Goal: Task Accomplishment & Management: Manage account settings

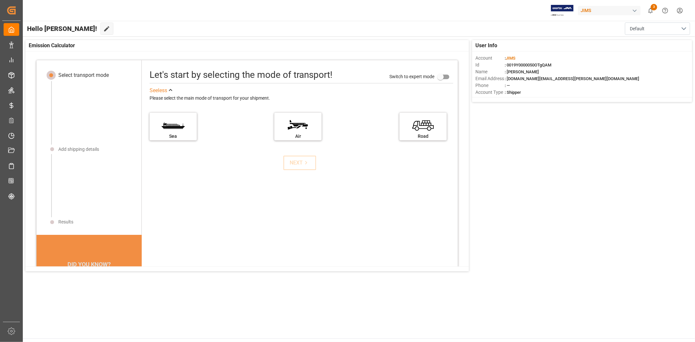
click at [562, 175] on div "User Info Account : [PERSON_NAME] : 0019Y0000050OTgQAM Name : [PERSON_NAME] Ema…" at bounding box center [358, 156] width 673 height 238
click at [577, 185] on div "User Info Account : [PERSON_NAME] : 0019Y0000050OTgQAM Name : [PERSON_NAME] Ema…" at bounding box center [358, 156] width 673 height 238
click at [565, 158] on div "User Info Account : JIMS Id : 0019Y0000050OTgQAM Name : JangGyu Kim Email Addre…" at bounding box center [358, 156] width 673 height 238
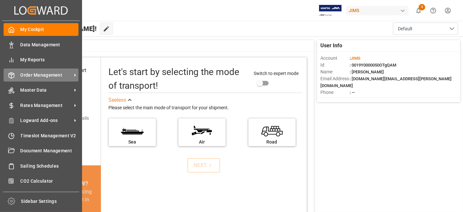
click at [32, 73] on span "Order Management" at bounding box center [46, 75] width 51 height 7
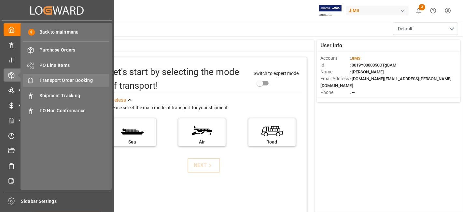
click at [80, 81] on span "Transport Order Booking" at bounding box center [75, 80] width 70 height 7
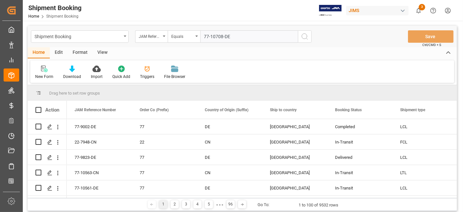
type input "77-10708-DE"
click at [305, 42] on button "search button" at bounding box center [305, 36] width 14 height 12
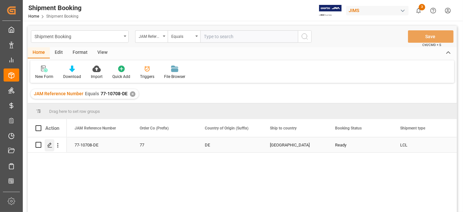
click at [46, 147] on div "Press SPACE to select this row." at bounding box center [50, 145] width 10 height 12
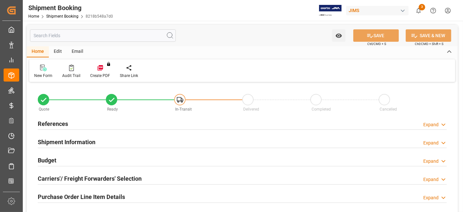
type input "1233"
type input "7.392"
type input "98"
type input "4"
click at [58, 158] on div "Budget Expand" at bounding box center [242, 159] width 409 height 12
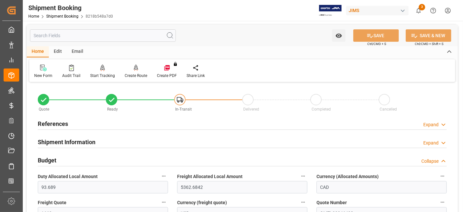
click at [61, 160] on div "Budget Collapse" at bounding box center [242, 159] width 409 height 12
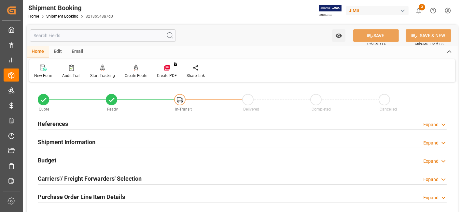
scroll to position [36, 0]
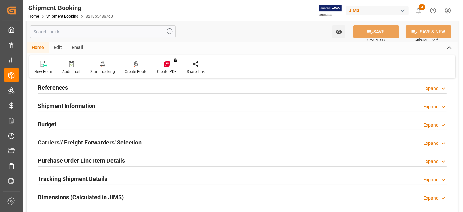
click at [68, 140] on h2 "Carriers'/ Freight Forwarders' Selection" at bounding box center [90, 142] width 104 height 9
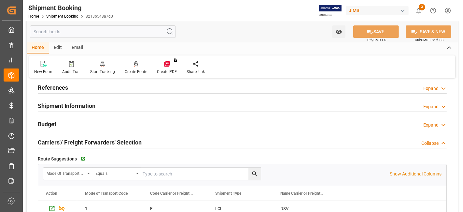
click at [68, 140] on h2 "Carriers'/ Freight Forwarders' Selection" at bounding box center [90, 142] width 104 height 9
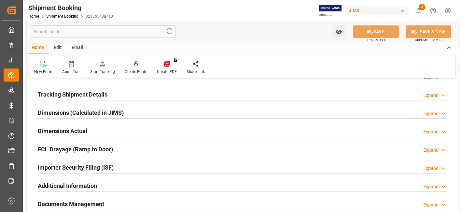
scroll to position [130, 0]
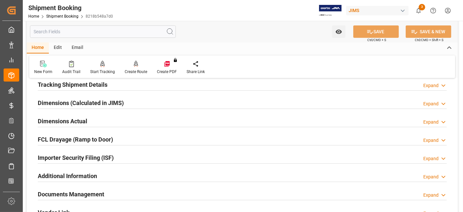
click at [71, 120] on h2 "Dimensions Actual" at bounding box center [63, 121] width 50 height 9
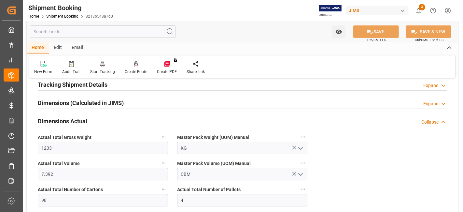
click at [71, 120] on h2 "Dimensions Actual" at bounding box center [63, 121] width 50 height 9
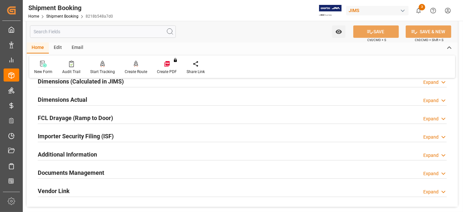
click at [72, 173] on h2 "Documents Management" at bounding box center [71, 172] width 66 height 9
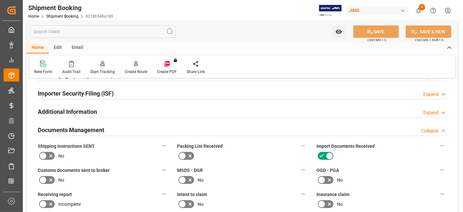
scroll to position [195, 0]
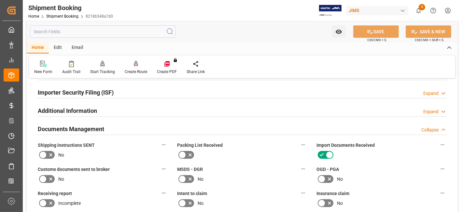
click at [51, 155] on icon at bounding box center [51, 155] width 8 height 8
click at [0, 0] on input "checkbox" at bounding box center [0, 0] width 0 height 0
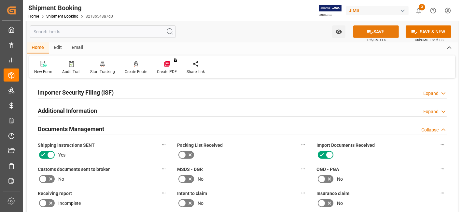
click at [368, 32] on icon at bounding box center [370, 32] width 6 height 4
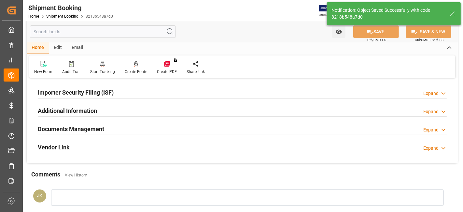
click at [87, 127] on h2 "Documents Management" at bounding box center [71, 128] width 66 height 9
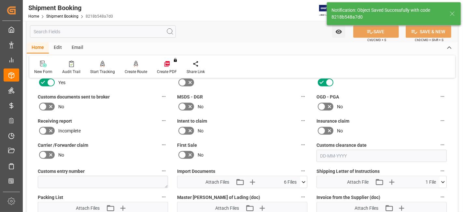
scroll to position [282, 0]
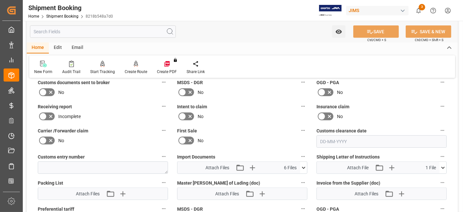
click at [304, 165] on icon at bounding box center [303, 167] width 7 height 7
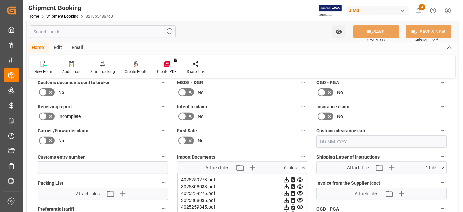
click at [258, 126] on label "First Sale" at bounding box center [242, 130] width 130 height 9
click at [299, 126] on button "First Sale" at bounding box center [303, 130] width 8 height 8
click at [251, 124] on div at bounding box center [231, 106] width 463 height 212
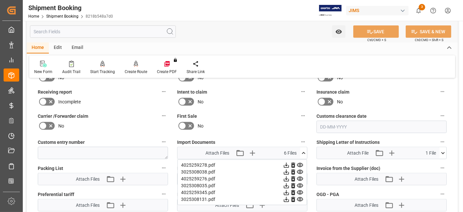
scroll to position [311, 0]
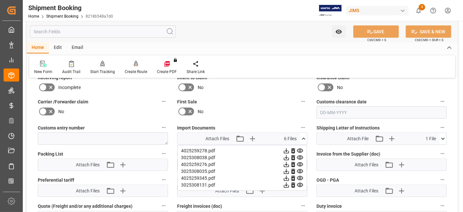
click at [303, 137] on icon at bounding box center [304, 138] width 4 height 2
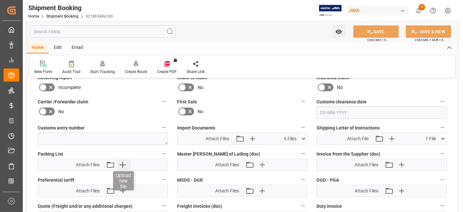
click at [125, 160] on icon "button" at bounding box center [123, 164] width 10 height 10
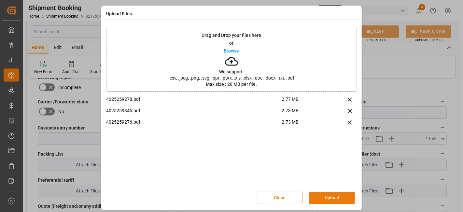
click at [327, 194] on button "Upload" at bounding box center [332, 198] width 46 height 12
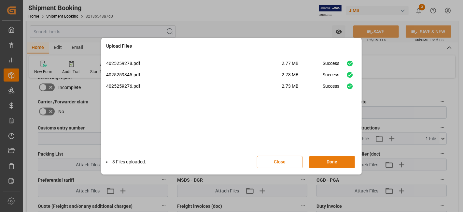
click at [324, 164] on button "Done" at bounding box center [332, 162] width 46 height 12
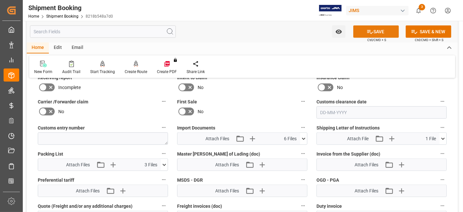
click at [373, 31] on button "SAVE" at bounding box center [376, 31] width 46 height 12
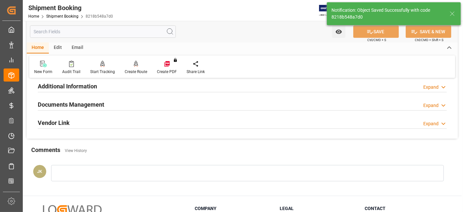
scroll to position [204, 0]
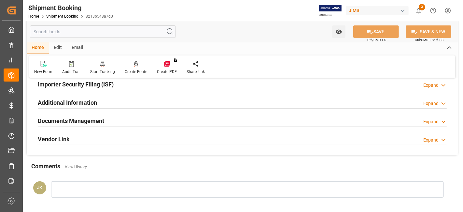
click at [94, 120] on h2 "Documents Management" at bounding box center [71, 120] width 66 height 9
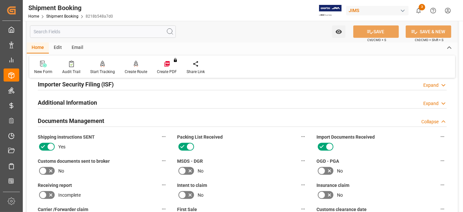
click at [94, 120] on h2 "Documents Management" at bounding box center [71, 120] width 66 height 9
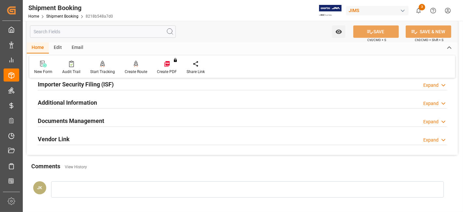
click at [94, 120] on h2 "Documents Management" at bounding box center [71, 120] width 66 height 9
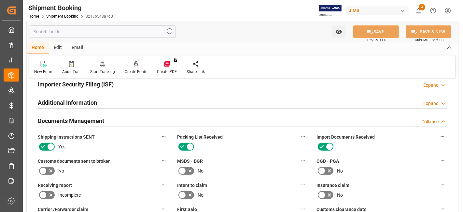
click at [94, 120] on h2 "Documents Management" at bounding box center [71, 120] width 66 height 9
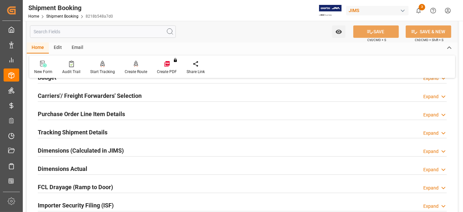
scroll to position [73, 0]
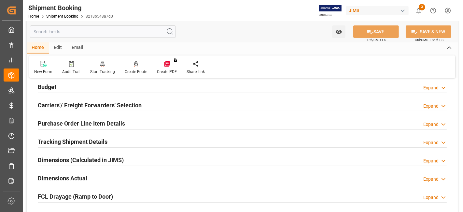
click at [88, 140] on h2 "Tracking Shipment Details" at bounding box center [73, 141] width 70 height 9
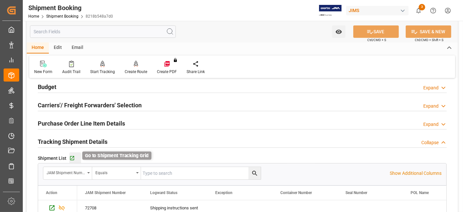
click at [70, 157] on icon "button" at bounding box center [72, 158] width 4 height 4
click at [92, 142] on h2 "Tracking Shipment Details" at bounding box center [73, 141] width 70 height 9
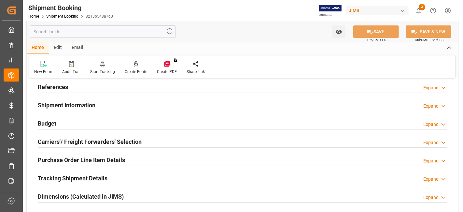
scroll to position [0, 0]
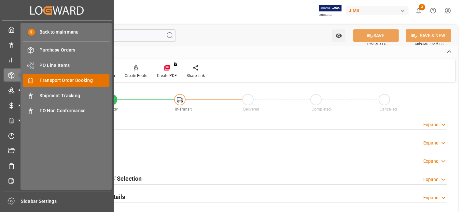
click at [76, 83] on span "Transport Order Booking" at bounding box center [75, 80] width 70 height 7
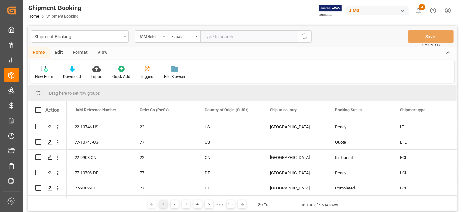
click at [213, 38] on input "text" at bounding box center [249, 36] width 98 height 12
type input "77-10636-CN"
click at [305, 38] on icon "search button" at bounding box center [305, 37] width 8 height 8
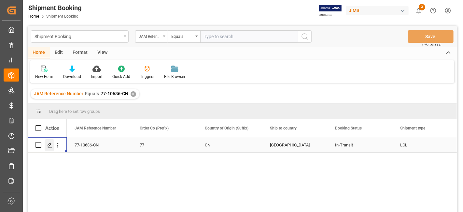
click at [49, 147] on line "Press SPACE to select this row." at bounding box center [50, 147] width 4 height 0
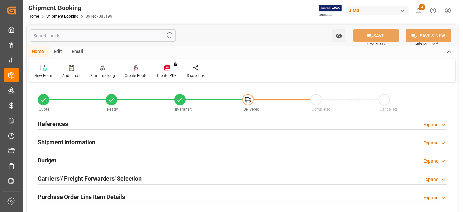
click at [98, 161] on div "Budget Expand" at bounding box center [242, 159] width 409 height 12
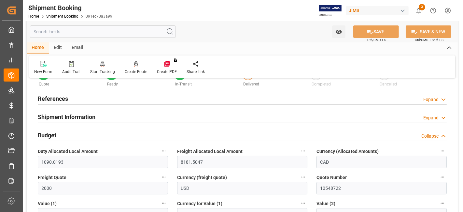
scroll to position [36, 0]
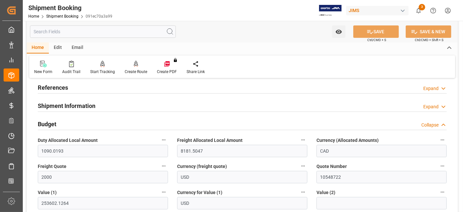
click at [84, 124] on div "Budget Collapse" at bounding box center [242, 123] width 409 height 12
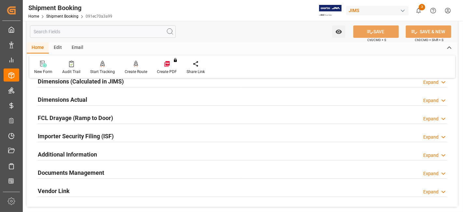
scroll to position [166, 0]
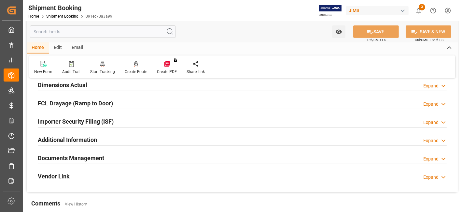
click at [96, 157] on h2 "Documents Management" at bounding box center [71, 157] width 66 height 9
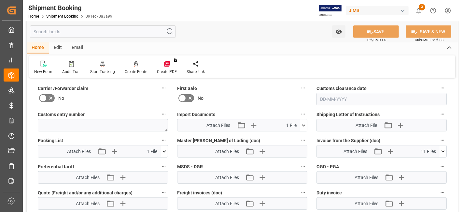
scroll to position [326, 0]
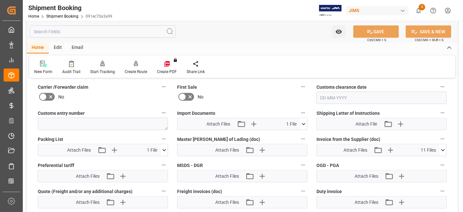
click at [391, 153] on div "Attach Files Attach existing file Upload new file 11 Files" at bounding box center [378, 150] width 123 height 12
click at [390, 148] on icon "button" at bounding box center [390, 150] width 6 height 6
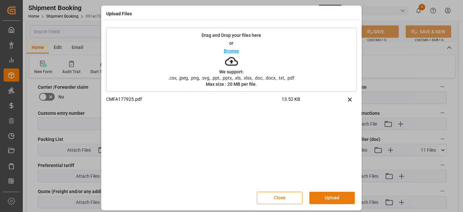
click at [322, 196] on button "Upload" at bounding box center [332, 198] width 46 height 12
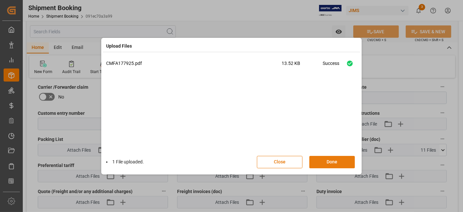
click at [326, 160] on button "Done" at bounding box center [332, 162] width 46 height 12
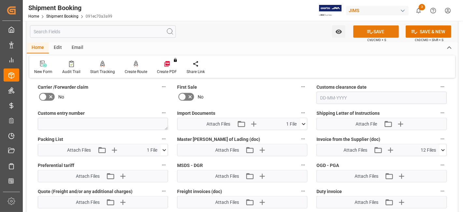
click at [357, 35] on button "SAVE" at bounding box center [376, 31] width 46 height 12
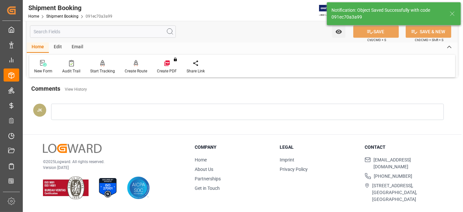
scroll to position [276, 0]
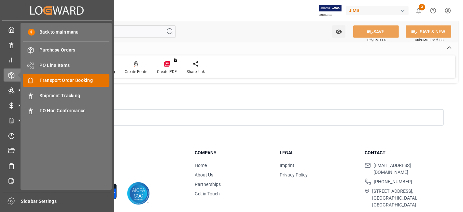
click at [76, 82] on span "Transport Order Booking" at bounding box center [75, 80] width 70 height 7
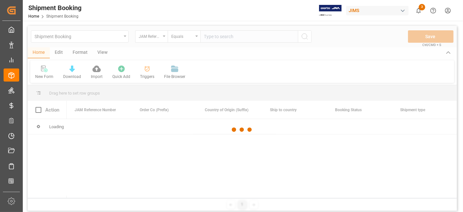
click at [213, 38] on div at bounding box center [242, 130] width 429 height 208
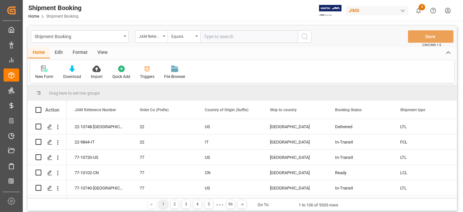
click at [216, 36] on input "text" at bounding box center [249, 36] width 98 height 12
paste input "77-10415-US"
type input "77-10415-US"
click at [305, 37] on icon "search button" at bounding box center [305, 37] width 8 height 8
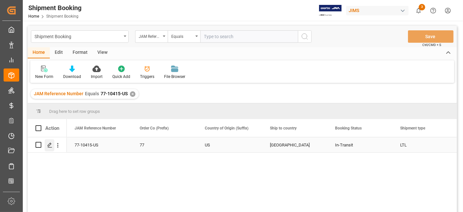
click at [50, 145] on icon "Press SPACE to select this row." at bounding box center [49, 144] width 5 height 5
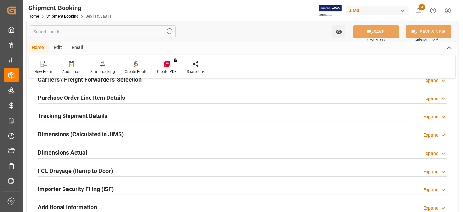
scroll to position [108, 0]
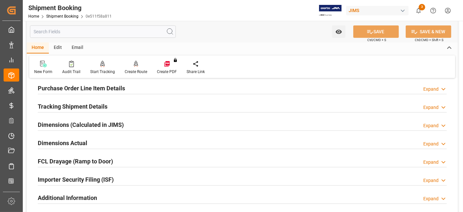
click at [82, 203] on div at bounding box center [242, 203] width 409 height 0
click at [82, 199] on h2 "Additional Information" at bounding box center [67, 197] width 59 height 9
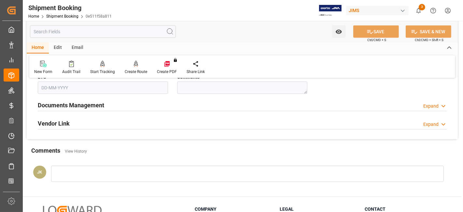
scroll to position [270, 0]
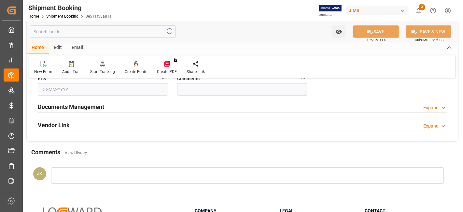
click at [94, 103] on h2 "Documents Management" at bounding box center [71, 106] width 66 height 9
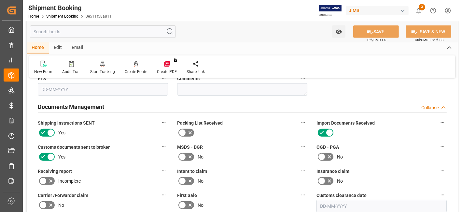
click at [261, 161] on div "MSDS - DGR No" at bounding box center [242, 152] width 139 height 24
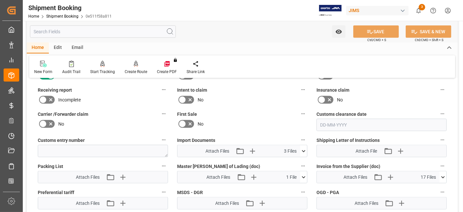
scroll to position [371, 0]
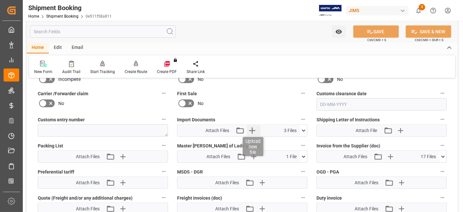
click at [257, 130] on icon "button" at bounding box center [252, 130] width 10 height 10
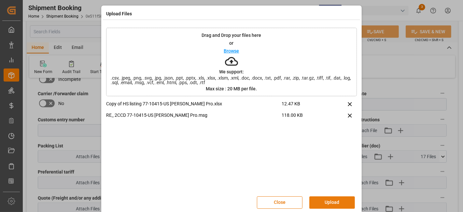
click at [329, 201] on button "Upload" at bounding box center [332, 202] width 46 height 12
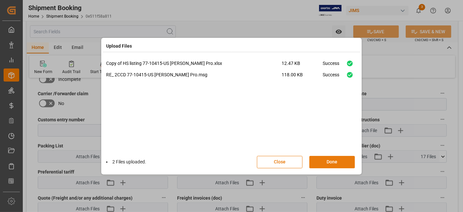
click at [324, 164] on button "Done" at bounding box center [332, 162] width 46 height 12
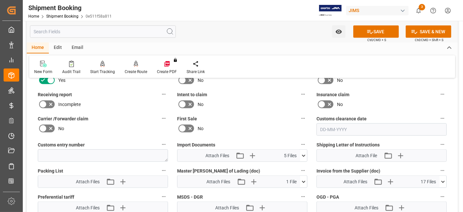
scroll to position [335, 0]
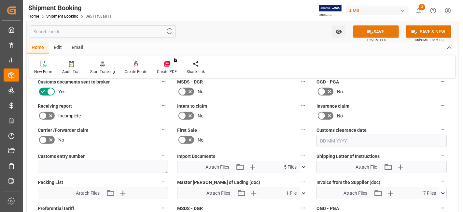
click at [379, 29] on button "SAVE" at bounding box center [376, 31] width 46 height 12
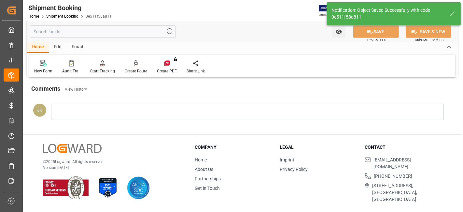
scroll to position [276, 0]
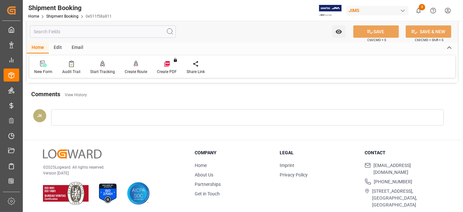
click at [164, 158] on div "© 2025 Logward. All rights reserved. Version 1.1.86" at bounding box center [111, 177] width 136 height 56
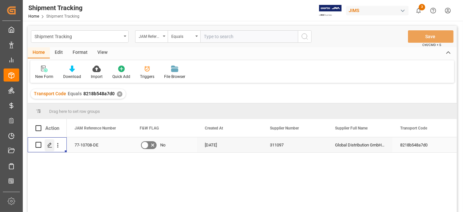
click at [47, 142] on icon "Press SPACE to select this row." at bounding box center [49, 144] width 5 height 5
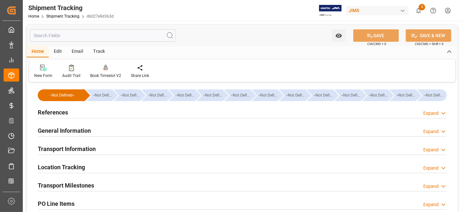
click at [62, 113] on h2 "References" at bounding box center [53, 112] width 30 height 9
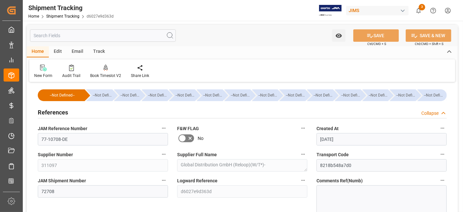
click at [62, 113] on h2 "References" at bounding box center [53, 112] width 30 height 9
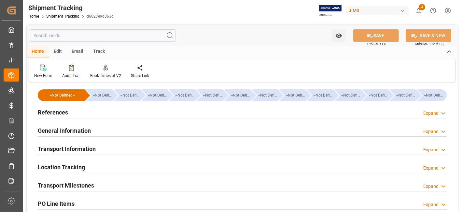
click at [66, 128] on h2 "General Information" at bounding box center [64, 130] width 53 height 9
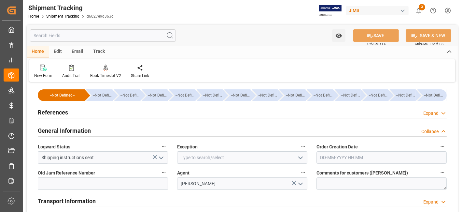
click at [65, 128] on h2 "General Information" at bounding box center [64, 130] width 53 height 9
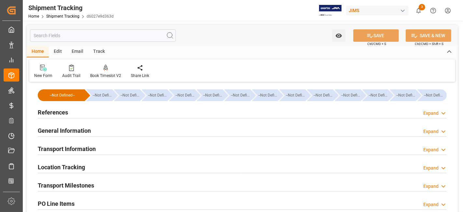
click at [64, 144] on h2 "Transport Information" at bounding box center [67, 148] width 58 height 9
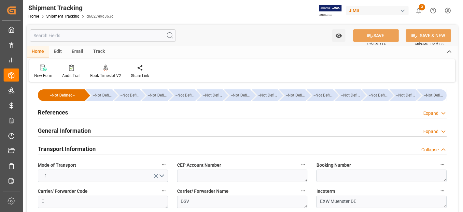
click at [64, 144] on h2 "Transport Information" at bounding box center [67, 148] width 58 height 9
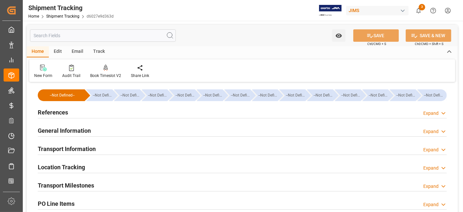
click at [59, 186] on h2 "Transport Milestones" at bounding box center [66, 185] width 56 height 9
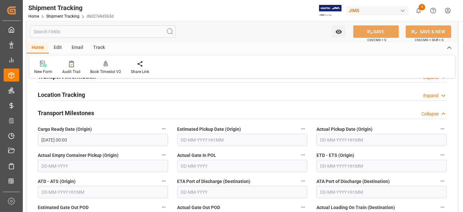
scroll to position [87, 0]
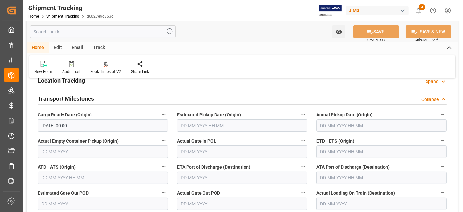
click at [337, 150] on input "text" at bounding box center [382, 151] width 130 height 12
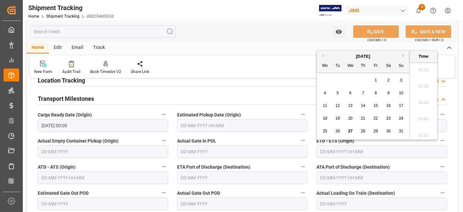
scroll to position [523, 0]
click at [390, 94] on div "9" at bounding box center [389, 93] width 8 height 8
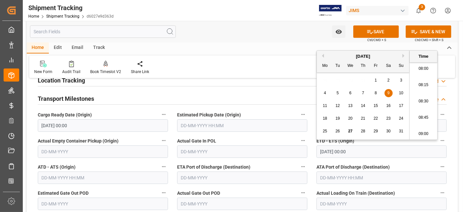
click at [403, 58] on div "August 2025" at bounding box center [363, 56] width 93 height 7
click at [403, 56] on button "Next Month" at bounding box center [405, 56] width 4 height 4
click at [337, 93] on span "9" at bounding box center [338, 93] width 2 height 5
type input "09-09-2025 00:00"
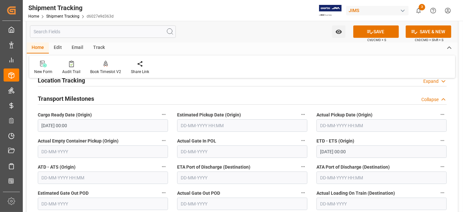
click at [280, 163] on label "ETA Port of Discharge (Destination)" at bounding box center [242, 166] width 130 height 9
click at [299, 163] on button "ETA Port of Discharge (Destination)" at bounding box center [303, 166] width 8 height 8
click at [277, 164] on div at bounding box center [231, 106] width 463 height 212
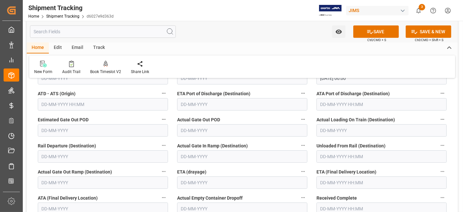
scroll to position [174, 0]
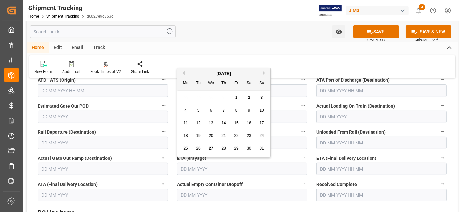
click at [216, 168] on input "text" at bounding box center [242, 169] width 130 height 12
click at [265, 72] on button "Next Month" at bounding box center [265, 73] width 4 height 4
click at [188, 147] on div "29" at bounding box center [186, 149] width 8 height 8
type input "29-09-2025"
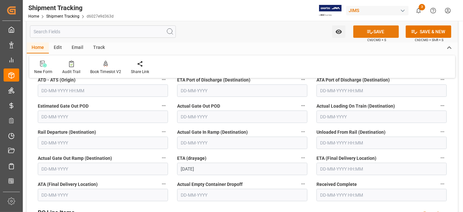
click at [367, 35] on button "SAVE" at bounding box center [376, 31] width 46 height 12
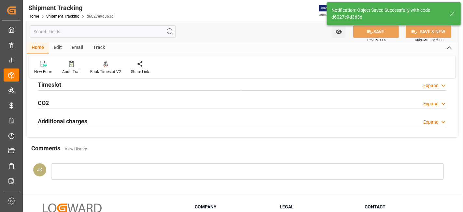
scroll to position [0, 0]
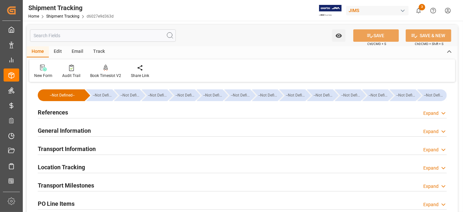
click at [89, 184] on h2 "Transport Milestones" at bounding box center [66, 185] width 56 height 9
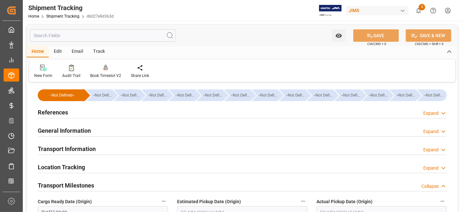
click at [89, 179] on div "Transport Milestones" at bounding box center [66, 185] width 56 height 12
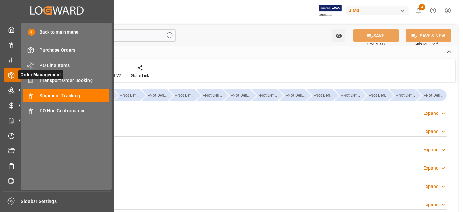
click at [15, 76] on icon at bounding box center [19, 75] width 14 height 14
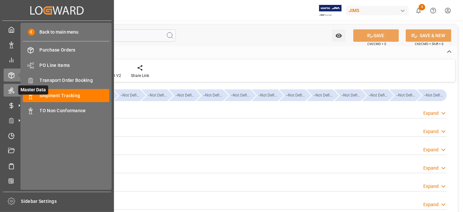
click at [11, 88] on icon at bounding box center [11, 91] width 6 height 6
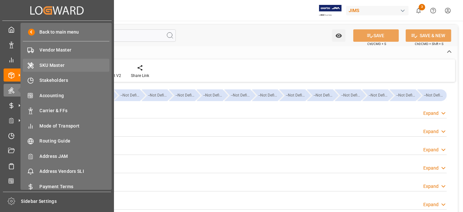
click at [60, 65] on span "SKU Master" at bounding box center [75, 65] width 70 height 7
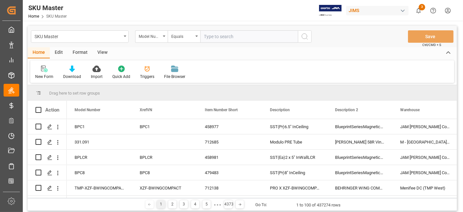
click at [163, 38] on div "Model Number" at bounding box center [151, 36] width 33 height 12
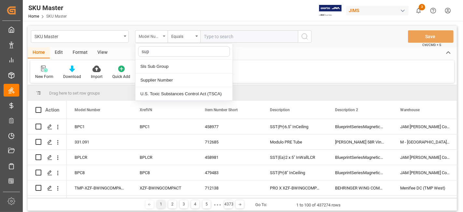
type input "supp"
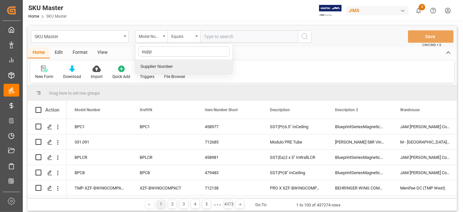
click at [150, 66] on div "Supplier Number" at bounding box center [184, 67] width 97 height 14
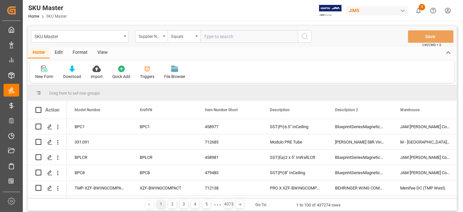
click at [223, 36] on input "text" at bounding box center [249, 36] width 98 height 12
paste input "780174"
type input "780174"
click at [303, 36] on icon "search button" at bounding box center [305, 37] width 8 height 8
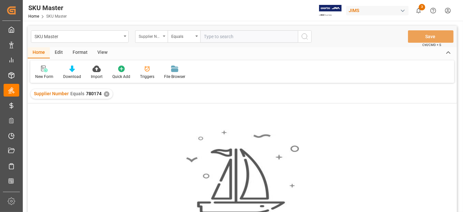
click at [165, 38] on div "Supplier Number" at bounding box center [151, 36] width 33 height 12
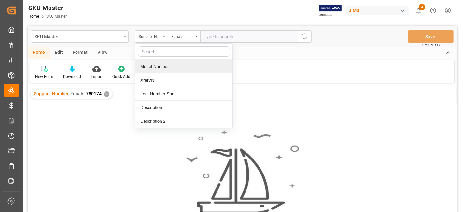
click at [105, 93] on div "✕" at bounding box center [107, 94] width 6 height 6
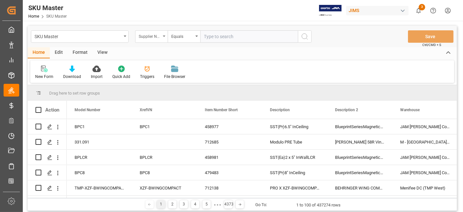
click at [164, 36] on icon "open menu" at bounding box center [164, 36] width 3 height 1
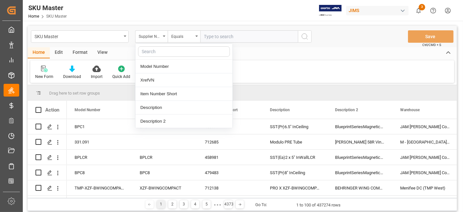
click at [245, 36] on input "text" at bounding box center [249, 36] width 98 height 12
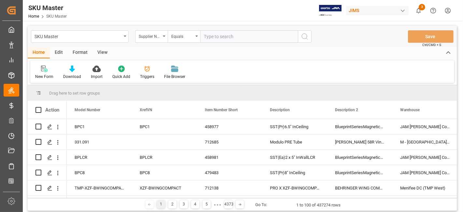
paste input "780174"
type input "780174"
click at [303, 38] on icon "search button" at bounding box center [305, 37] width 8 height 8
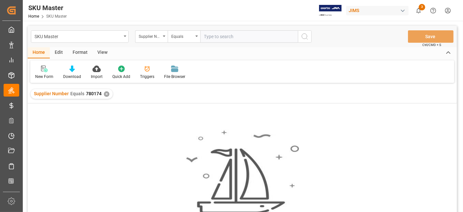
click at [107, 93] on div "✕" at bounding box center [107, 94] width 6 height 6
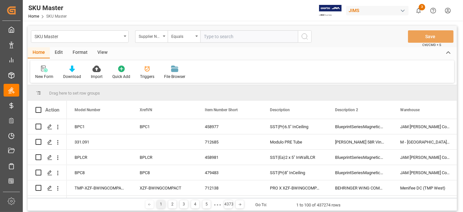
click at [214, 36] on input "text" at bounding box center [249, 36] width 98 height 12
type input "477028"
click at [306, 40] on button "search button" at bounding box center [305, 36] width 14 height 12
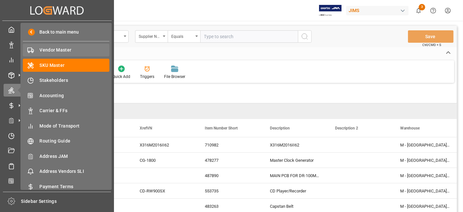
click at [59, 50] on span "Vendor Master" at bounding box center [75, 50] width 70 height 7
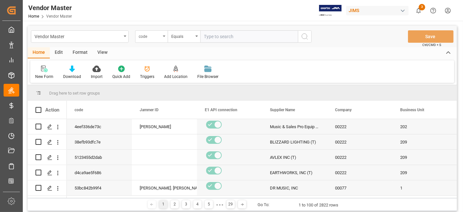
click at [164, 37] on div "code" at bounding box center [151, 36] width 33 height 12
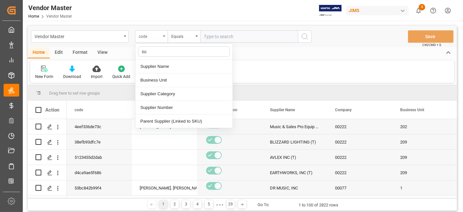
type input "sup"
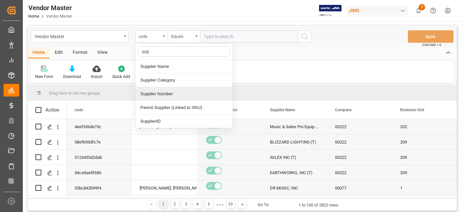
click at [161, 94] on div "Supplier Number" at bounding box center [184, 94] width 97 height 14
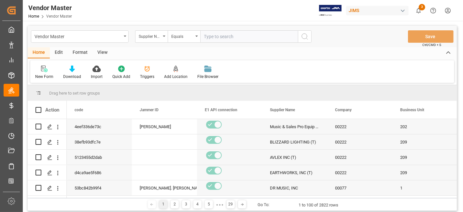
click at [223, 38] on input "text" at bounding box center [249, 36] width 98 height 12
paste input "780174"
type input "780174"
click at [306, 39] on icon "search button" at bounding box center [305, 37] width 8 height 8
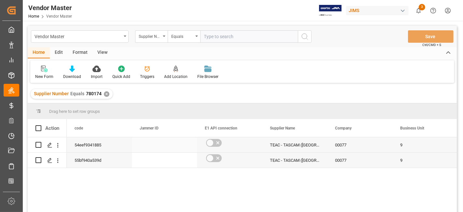
click at [297, 151] on div "TEAC - TASCAM (HONG KONG)" at bounding box center [294, 144] width 65 height 15
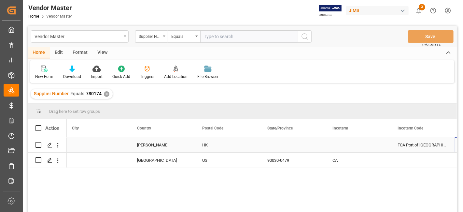
scroll to position [0, 1436]
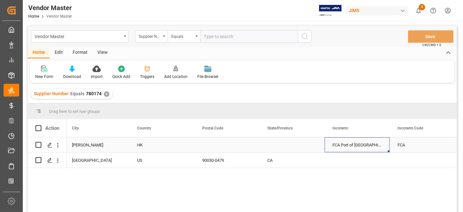
click at [344, 148] on div "FCA Port of Hong Kong" at bounding box center [357, 144] width 65 height 15
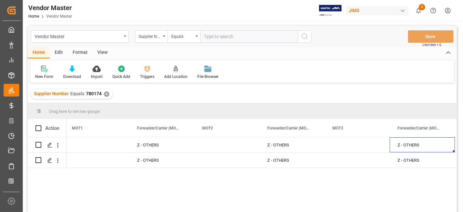
scroll to position [0, 0]
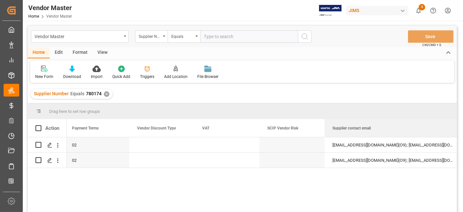
drag, startPoint x: 389, startPoint y: 131, endPoint x: 463, endPoint y: 136, distance: 74.1
click at [462, 136] on div "Vendor Master Home Vendor Master JIMS 3 Notifications Only show unread All Watc…" at bounding box center [242, 106] width 439 height 212
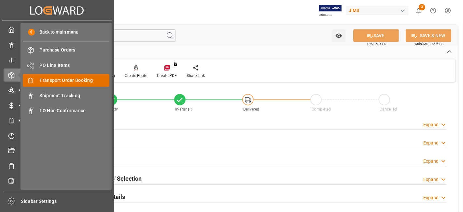
scroll to position [144, 0]
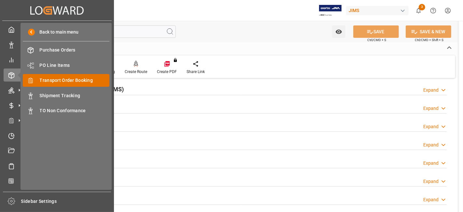
click at [85, 80] on span "Transport Order Booking" at bounding box center [75, 80] width 70 height 7
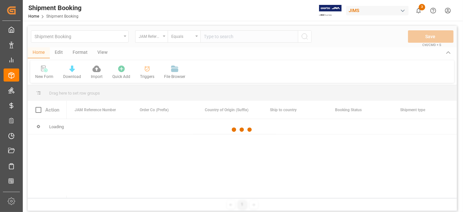
click at [218, 36] on div at bounding box center [242, 130] width 429 height 208
click at [217, 36] on div at bounding box center [242, 130] width 429 height 208
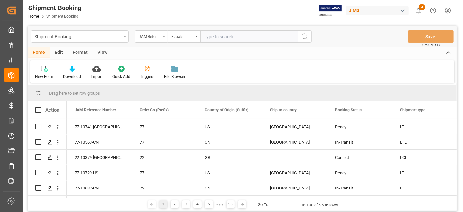
click at [216, 35] on input "text" at bounding box center [249, 36] width 98 height 12
paste input "77-10718-US"
type input "77-10718-US"
click at [307, 38] on icon "search button" at bounding box center [305, 37] width 8 height 8
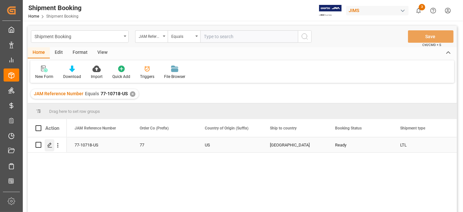
click at [48, 145] on polygon "Press SPACE to select this row." at bounding box center [49, 144] width 3 height 3
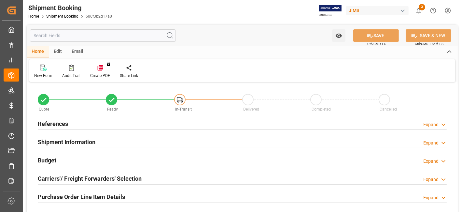
type input "138"
type input "7"
type input "0"
click at [54, 124] on h2 "References" at bounding box center [53, 123] width 30 height 9
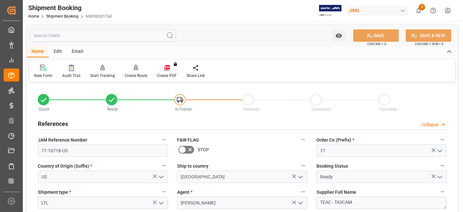
click at [54, 124] on h2 "References" at bounding box center [53, 123] width 30 height 9
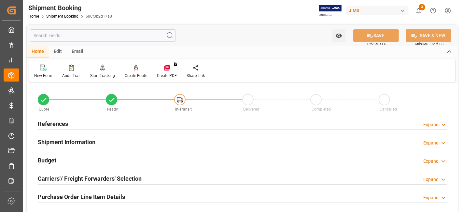
click at [60, 160] on div "Budget Expand" at bounding box center [242, 159] width 409 height 12
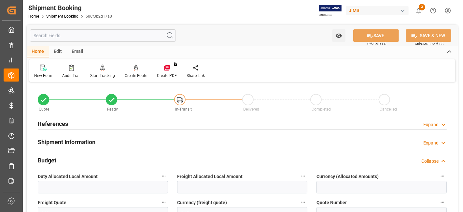
scroll to position [36, 0]
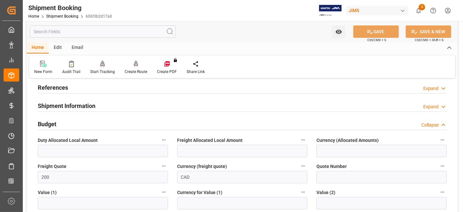
click at [57, 122] on div "Budget Collapse" at bounding box center [242, 123] width 409 height 12
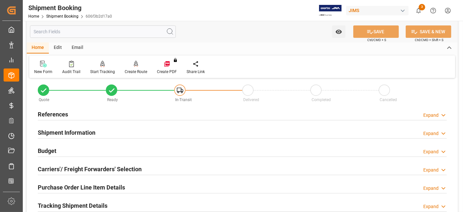
scroll to position [0, 0]
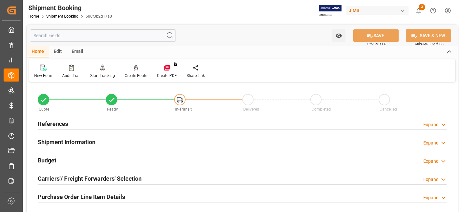
click at [77, 179] on h2 "Carriers'/ Freight Forwarders' Selection" at bounding box center [90, 178] width 104 height 9
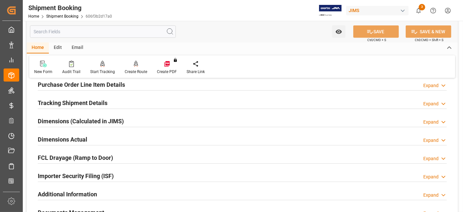
click at [81, 135] on h2 "Dimensions Actual" at bounding box center [63, 139] width 50 height 9
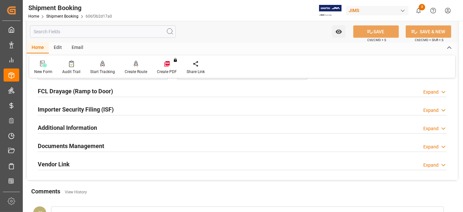
click at [79, 143] on h2 "Documents Management" at bounding box center [71, 145] width 66 height 9
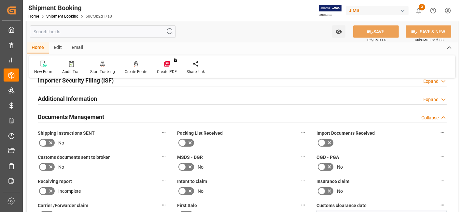
scroll to position [463, 0]
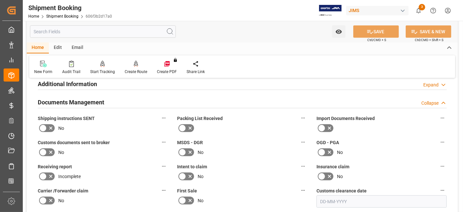
click at [51, 124] on icon at bounding box center [51, 128] width 8 height 8
click at [0, 0] on input "checkbox" at bounding box center [0, 0] width 0 height 0
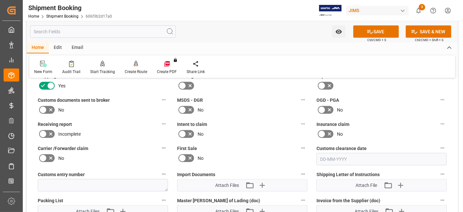
scroll to position [507, 0]
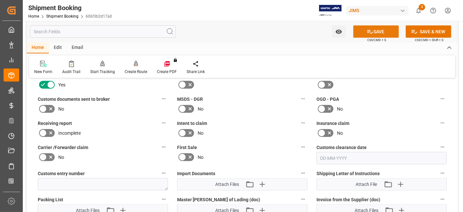
click at [359, 33] on button "SAVE" at bounding box center [376, 31] width 46 height 12
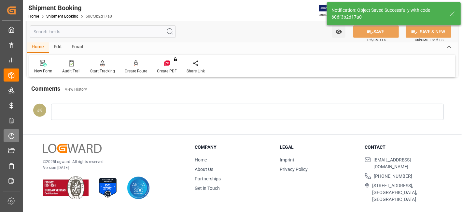
scroll to position [267, 0]
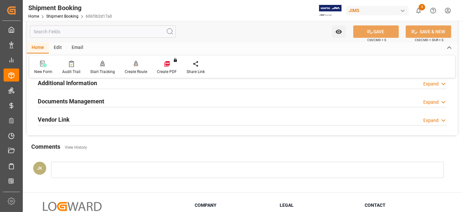
click at [76, 100] on h2 "Documents Management" at bounding box center [71, 101] width 66 height 9
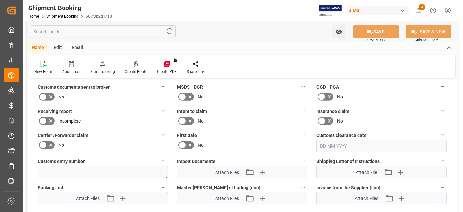
scroll to position [281, 0]
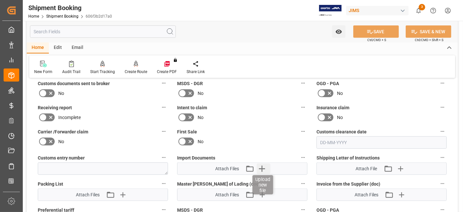
click at [263, 169] on icon "button" at bounding box center [262, 168] width 10 height 10
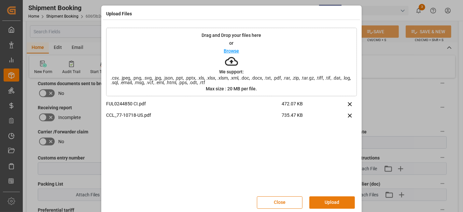
click at [319, 200] on button "Upload" at bounding box center [332, 202] width 46 height 12
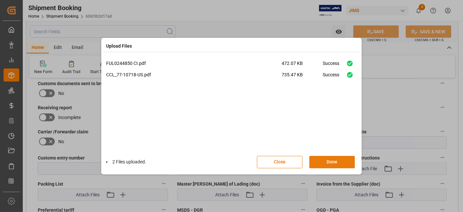
click at [326, 162] on button "Done" at bounding box center [332, 162] width 46 height 12
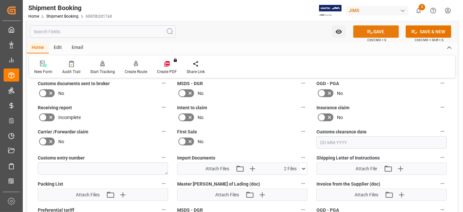
click at [367, 29] on icon at bounding box center [370, 31] width 7 height 7
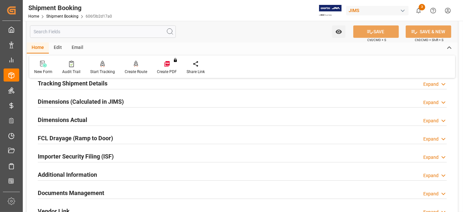
scroll to position [131, 0]
click at [62, 118] on h2 "Dimensions Actual" at bounding box center [63, 120] width 50 height 9
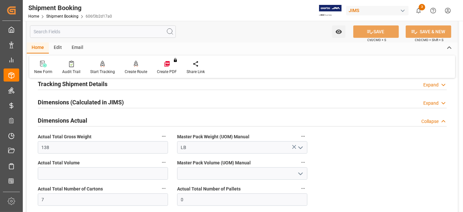
click at [62, 118] on h2 "Dimensions Actual" at bounding box center [63, 120] width 50 height 9
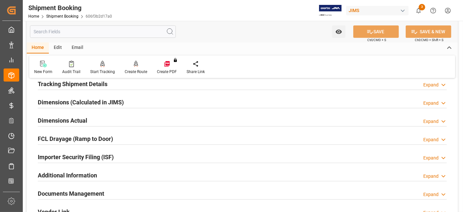
scroll to position [116, 0]
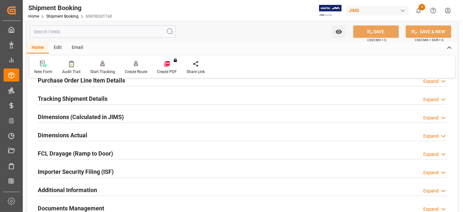
click at [67, 100] on h2 "Tracking Shipment Details" at bounding box center [73, 98] width 70 height 9
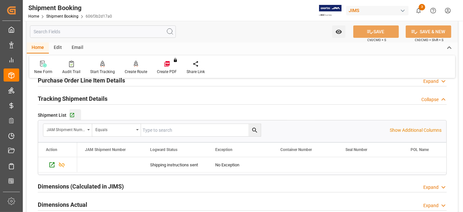
click at [74, 112] on div "Go to Shipment Tracking Grid" at bounding box center [75, 115] width 12 height 6
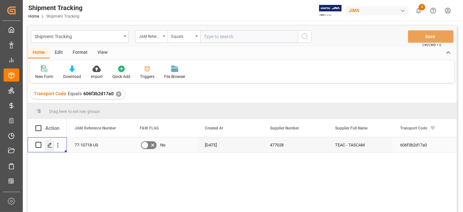
click at [50, 146] on icon "Press SPACE to select this row." at bounding box center [49, 144] width 5 height 5
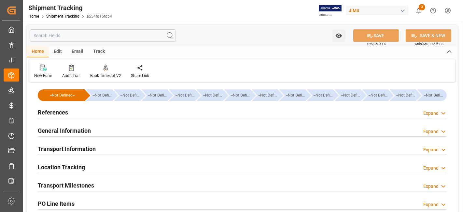
click at [84, 111] on div "References Expand" at bounding box center [242, 112] width 409 height 12
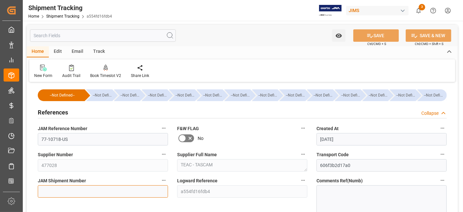
click at [53, 193] on input at bounding box center [103, 191] width 130 height 12
paste input "72750"
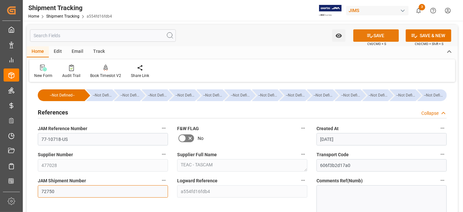
type input "72750"
click at [382, 37] on button "SAVE" at bounding box center [376, 35] width 46 height 12
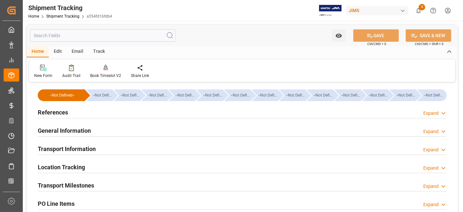
click at [113, 145] on div "Transport Information Expand" at bounding box center [242, 148] width 409 height 12
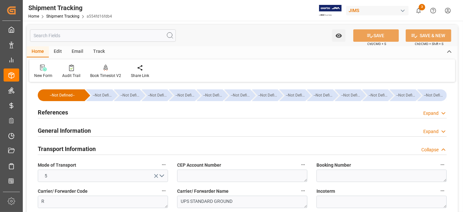
click at [90, 145] on h2 "Transport Information" at bounding box center [67, 148] width 58 height 9
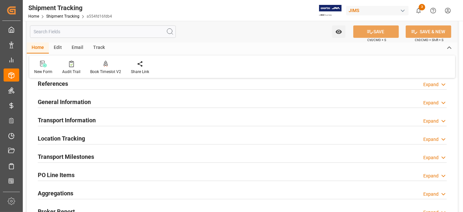
click at [96, 156] on div "Transport Milestones Expand" at bounding box center [242, 156] width 409 height 12
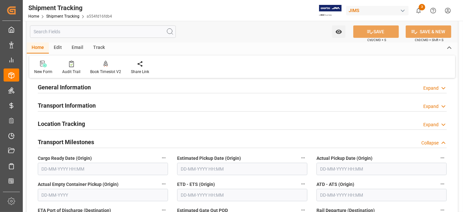
scroll to position [58, 0]
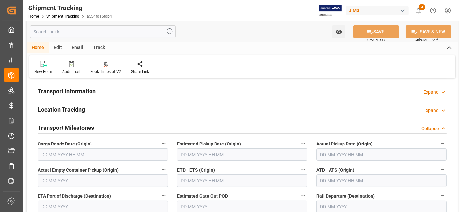
click at [67, 154] on input "text" at bounding box center [103, 154] width 130 height 12
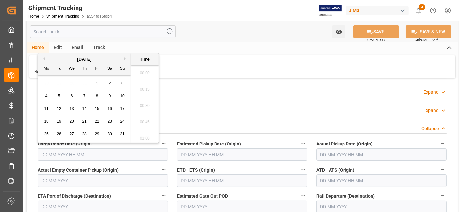
scroll to position [637, 0]
click at [58, 137] on div "26" at bounding box center [59, 134] width 8 height 8
type input "[DATE] 00:00"
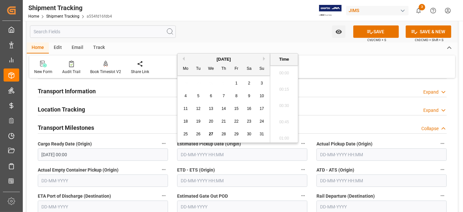
click at [261, 156] on input "text" at bounding box center [242, 154] width 130 height 12
click at [199, 136] on span "26" at bounding box center [198, 134] width 4 height 5
type input "[DATE] 00:00"
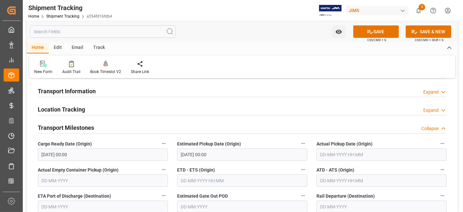
click at [261, 165] on label "ETD - ETS (Origin)" at bounding box center [242, 169] width 130 height 9
click at [299, 165] on button "ETD - ETS (Origin)" at bounding box center [303, 169] width 8 height 8
click at [261, 165] on div at bounding box center [231, 106] width 463 height 212
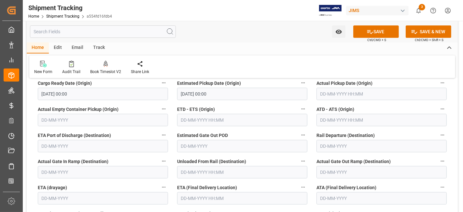
scroll to position [130, 0]
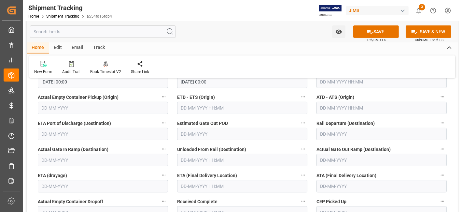
click at [193, 187] on input "text" at bounding box center [242, 186] width 130 height 12
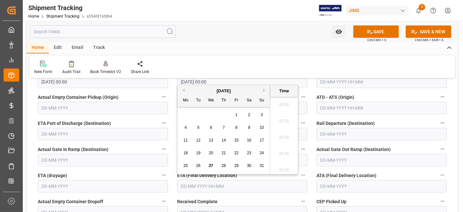
scroll to position [637, 0]
click at [202, 159] on div "25 26 27 28 29 30 31" at bounding box center [223, 165] width 89 height 13
click at [265, 91] on button "Next Month" at bounding box center [265, 90] width 4 height 4
click at [212, 115] on span "3" at bounding box center [211, 114] width 2 height 5
type input "[DATE] 00:00"
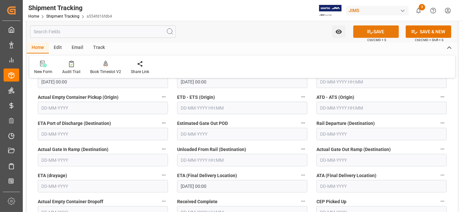
click at [367, 30] on icon at bounding box center [370, 31] width 7 height 7
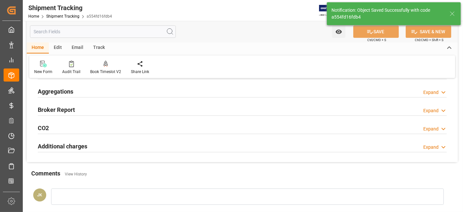
click at [97, 91] on div "Aggregations Expand" at bounding box center [242, 91] width 409 height 12
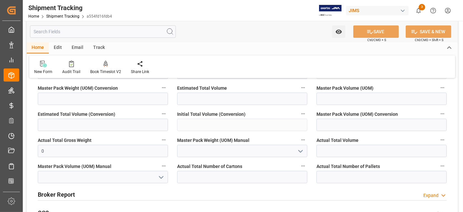
scroll to position [203, 0]
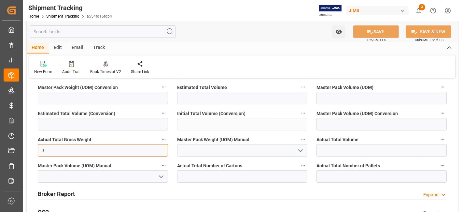
drag, startPoint x: 64, startPoint y: 149, endPoint x: 25, endPoint y: 149, distance: 38.4
click at [26, 149] on div "Watch Option SAVE Ctrl/CMD + S SAVE & NEW Ctrl/CMD + Shift + S Home Edit Email …" at bounding box center [242, 60] width 439 height 485
type input "138"
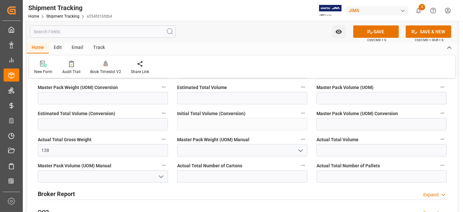
click at [297, 152] on icon "open menu" at bounding box center [301, 151] width 8 height 8
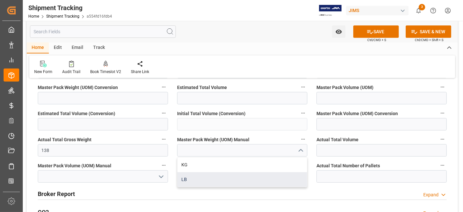
click at [263, 177] on div "LB" at bounding box center [243, 179] width 130 height 15
type input "LB"
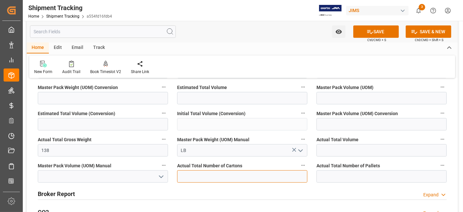
click at [248, 174] on input "text" at bounding box center [242, 176] width 130 height 12
type input "7"
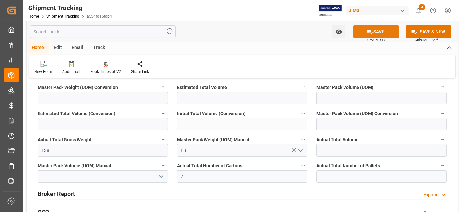
click at [369, 34] on icon at bounding box center [370, 31] width 7 height 7
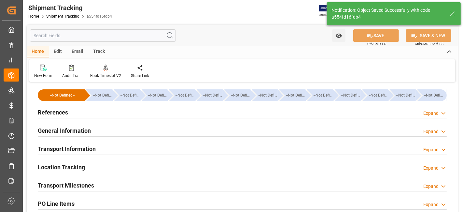
scroll to position [14, 0]
